Goal: Task Accomplishment & Management: Use online tool/utility

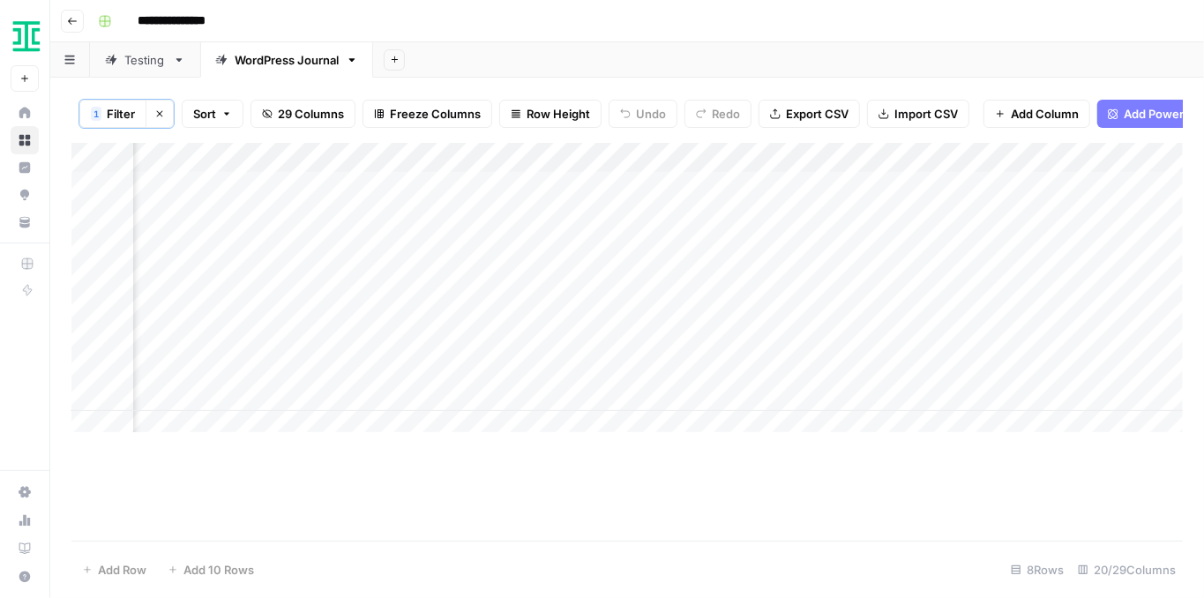
scroll to position [0, 2922]
click at [884, 195] on div "Add Column" at bounding box center [627, 292] width 1112 height 298
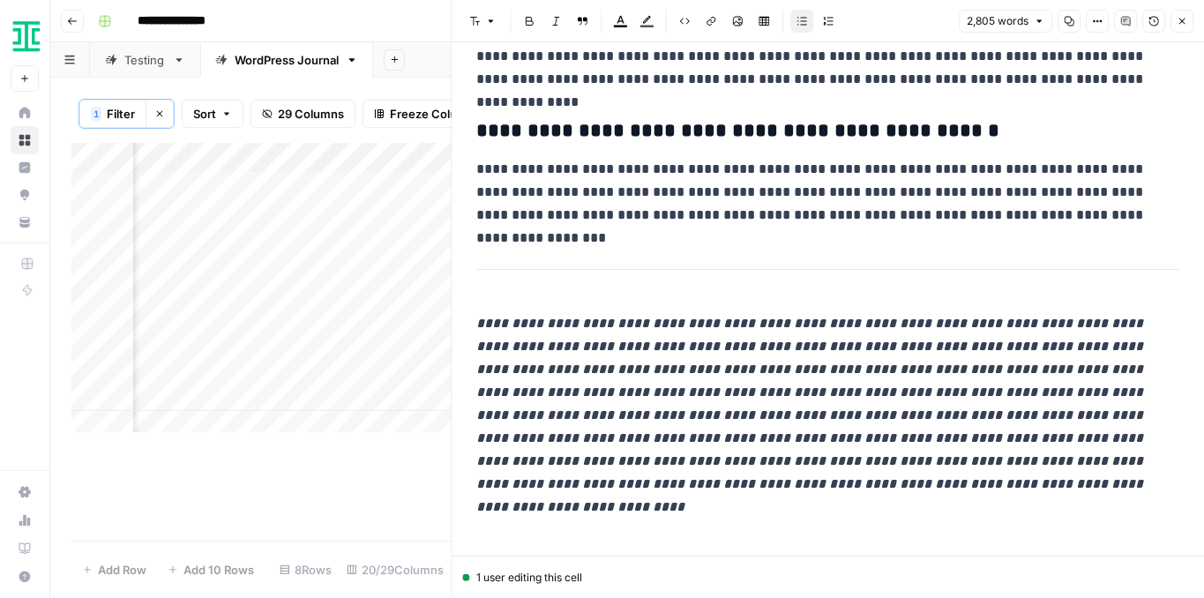
scroll to position [7910, 0]
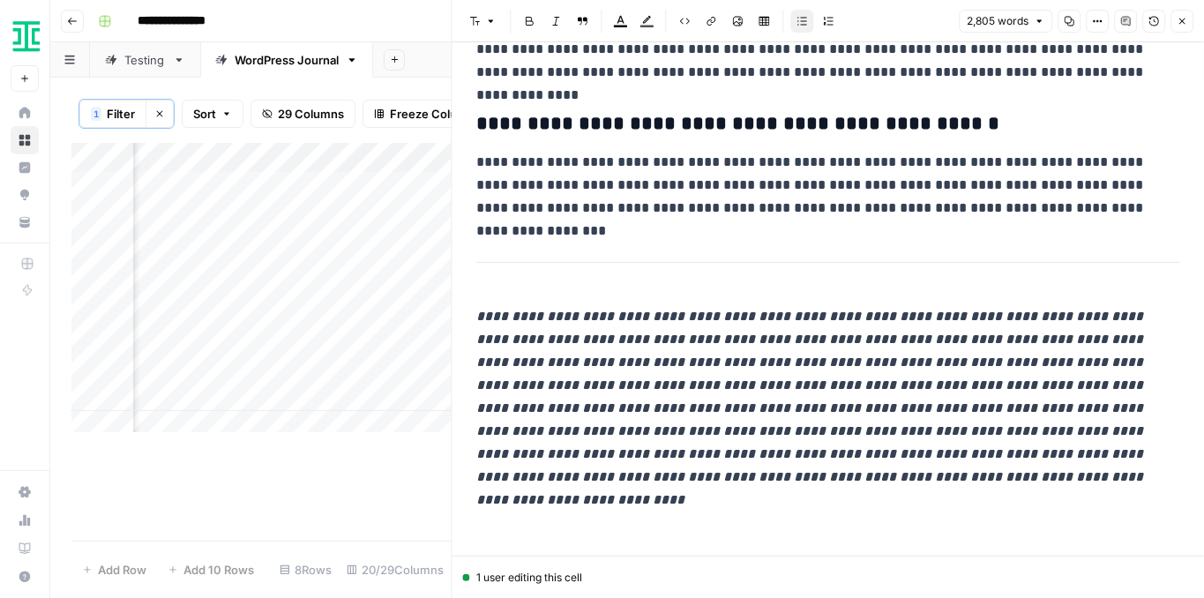
click at [1184, 23] on icon "button" at bounding box center [1183, 22] width 6 height 6
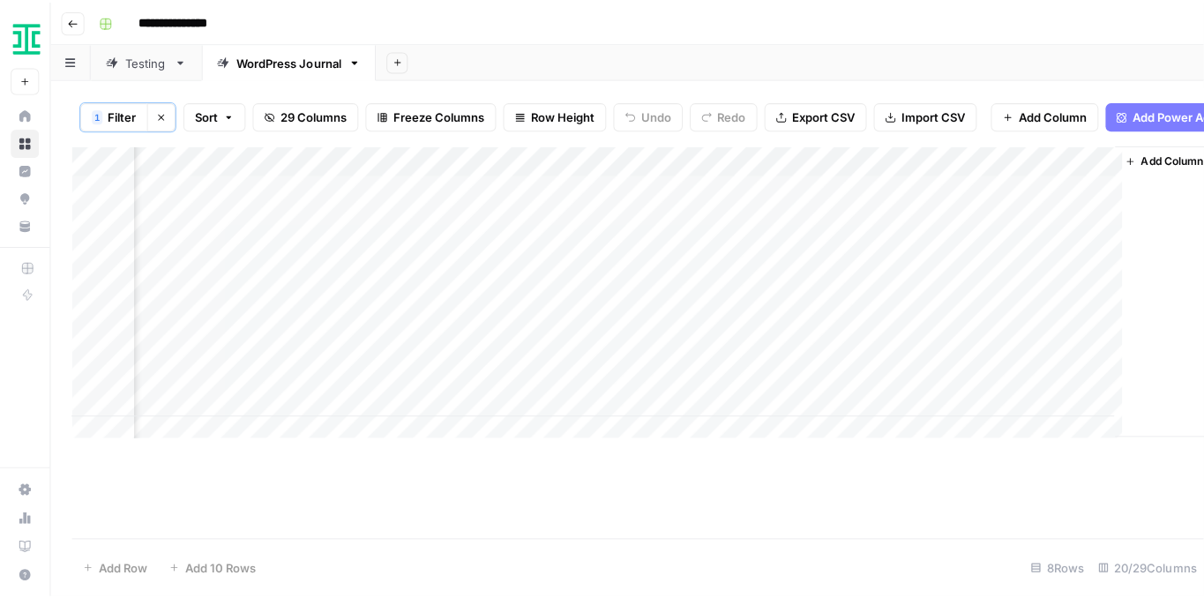
scroll to position [0, 2901]
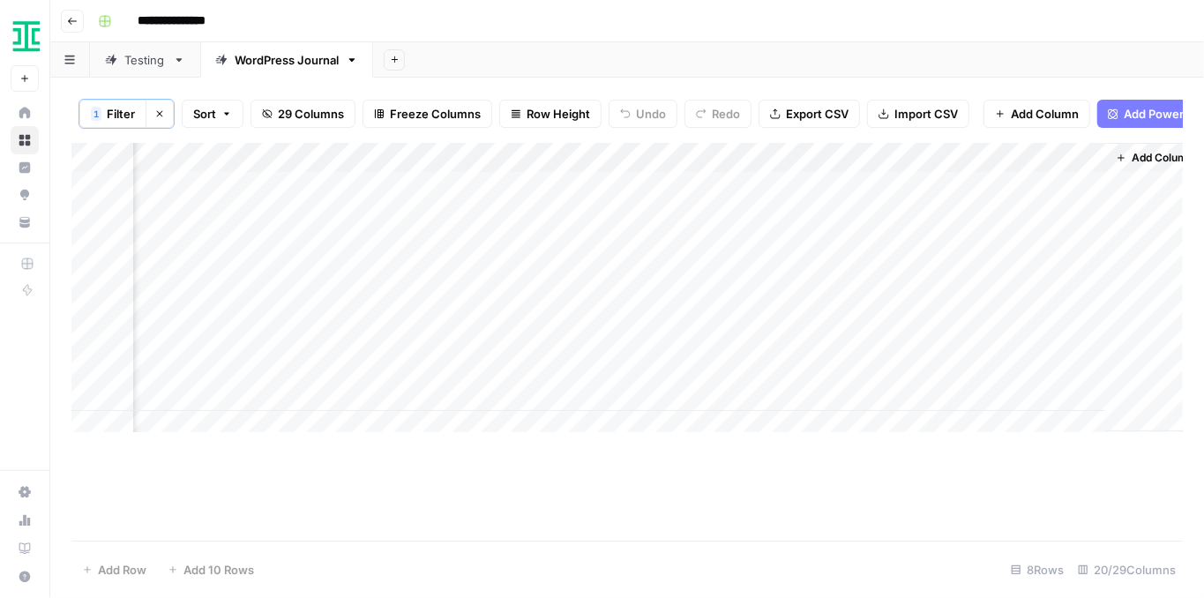
click at [896, 221] on div "Add Column" at bounding box center [627, 292] width 1112 height 298
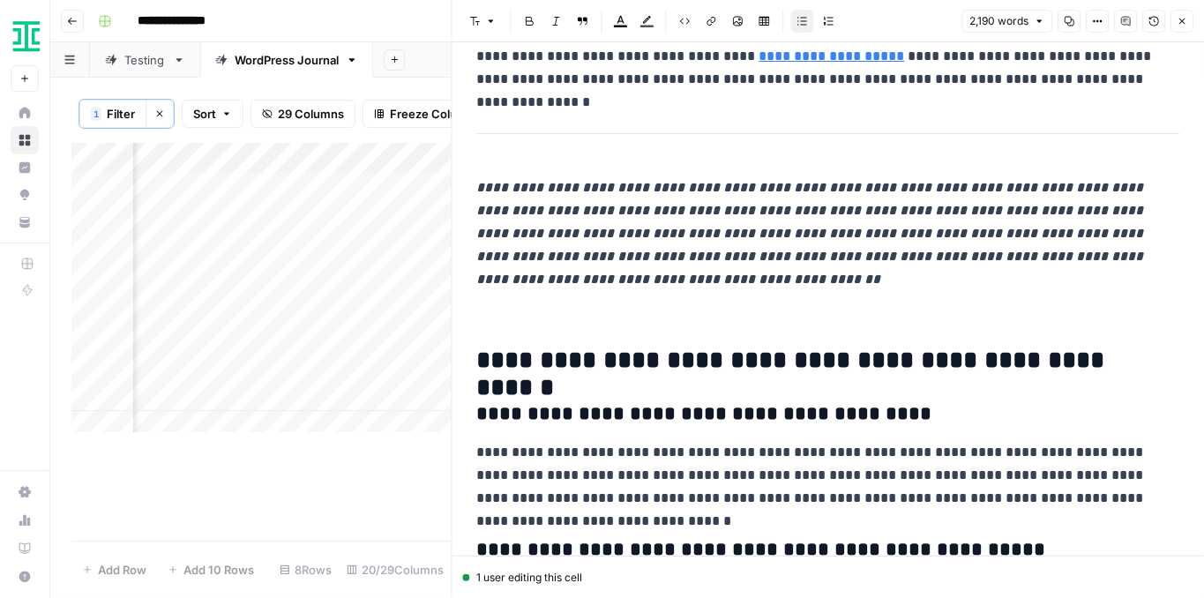
scroll to position [5197, 0]
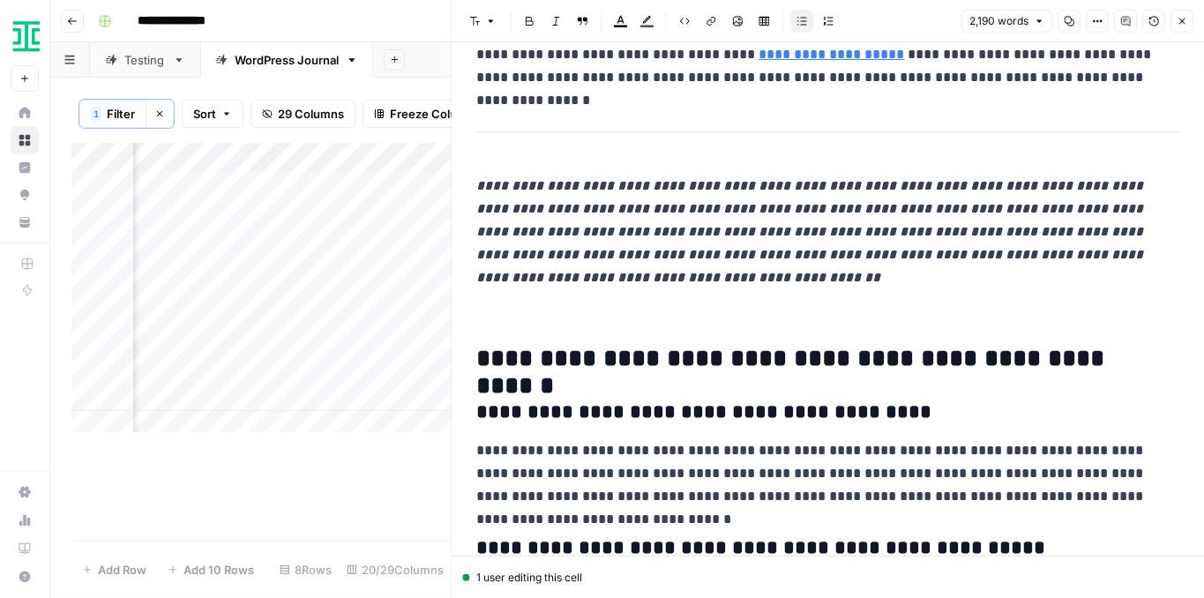
click at [1188, 22] on button "Close" at bounding box center [1182, 21] width 23 height 23
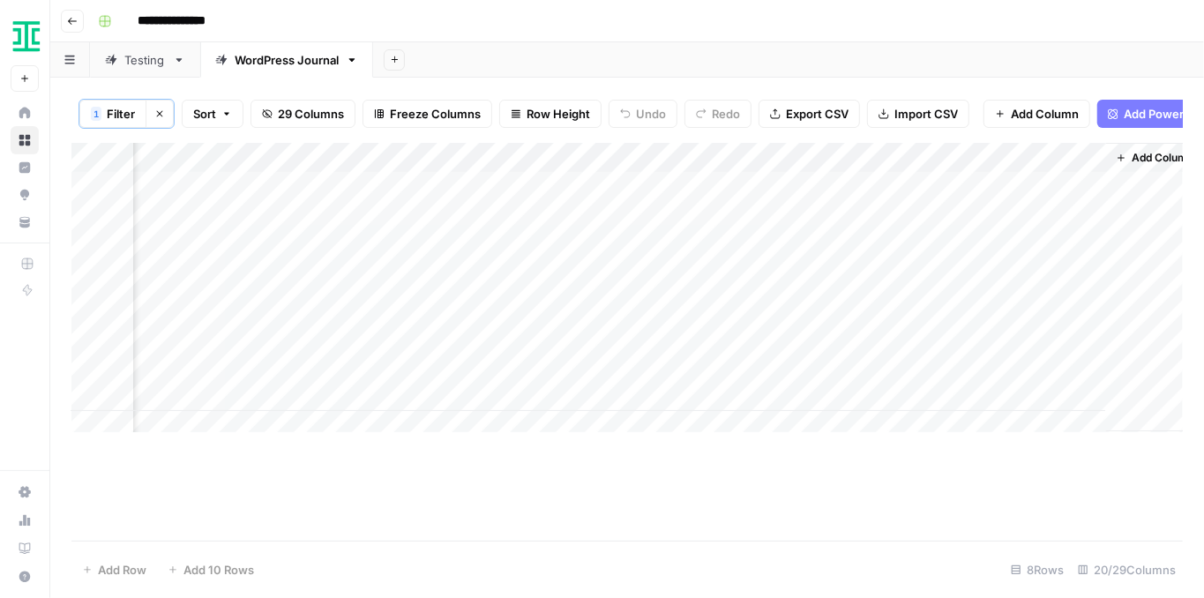
click at [894, 193] on div "Add Column" at bounding box center [627, 292] width 1112 height 298
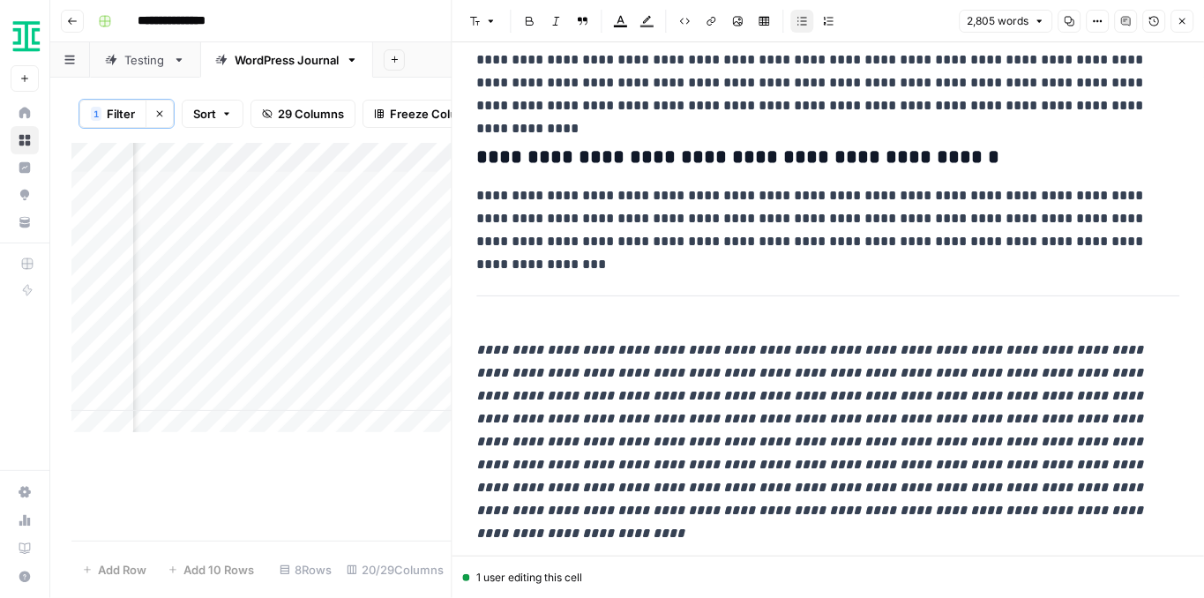
scroll to position [7910, 0]
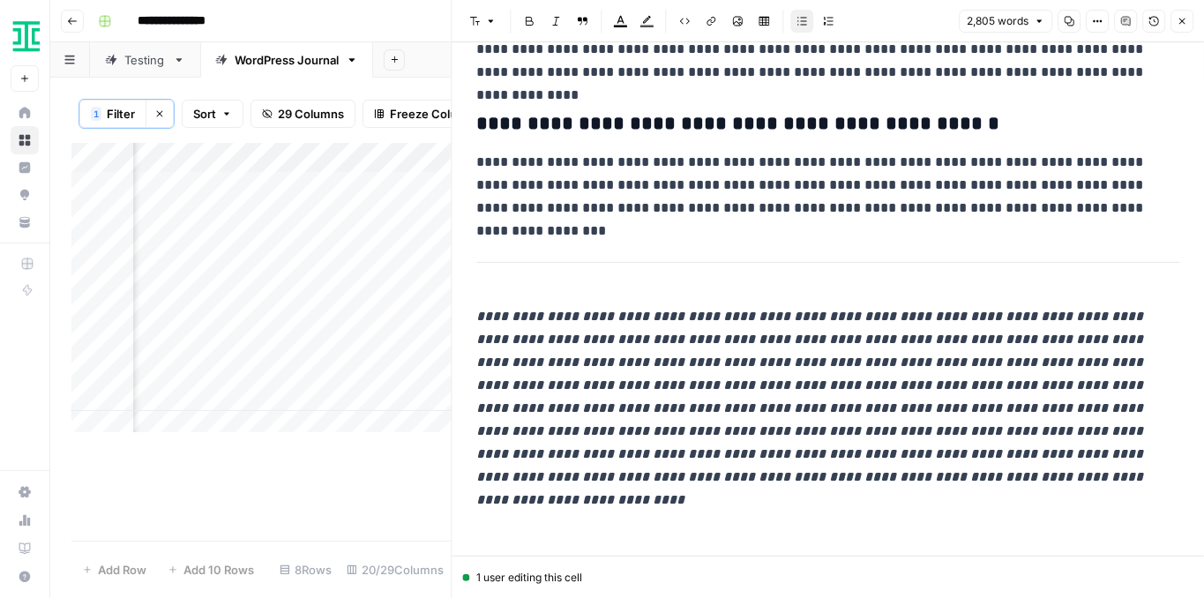
click at [154, 56] on div "Testing" at bounding box center [144, 60] width 41 height 18
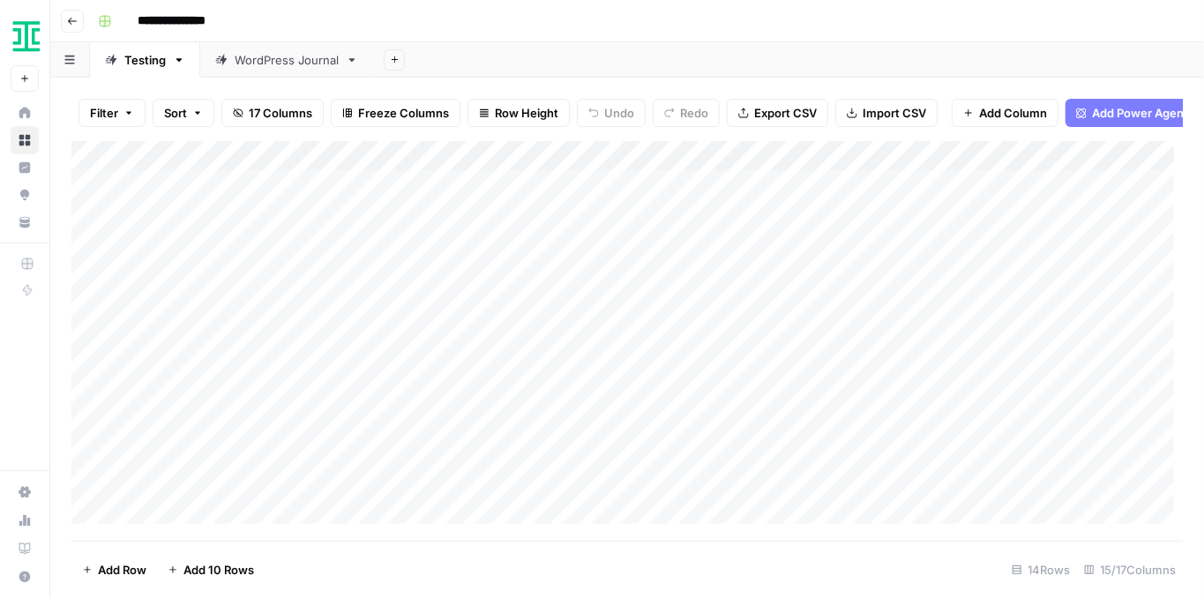
click at [285, 69] on link "WordPress Journal" at bounding box center [286, 59] width 173 height 35
